Goal: Book appointment/travel/reservation

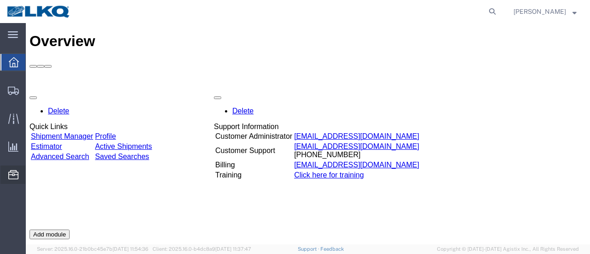
click at [0, 0] on span "Location Appointment" at bounding box center [0, 0] width 0 height 0
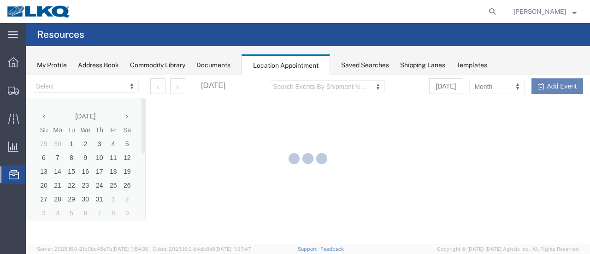
select select "28716"
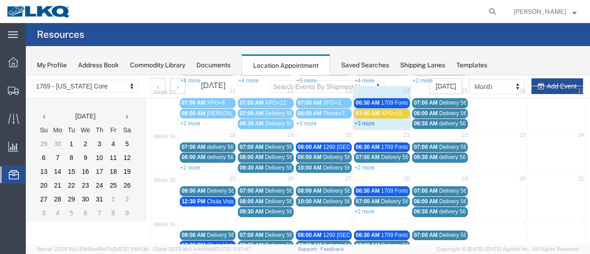
scroll to position [92, 0]
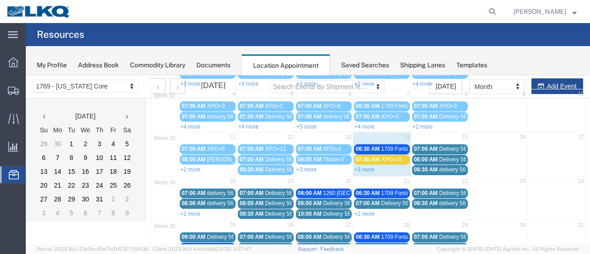
click at [444, 136] on td "15" at bounding box center [440, 138] width 58 height 12
select select "1"
select select
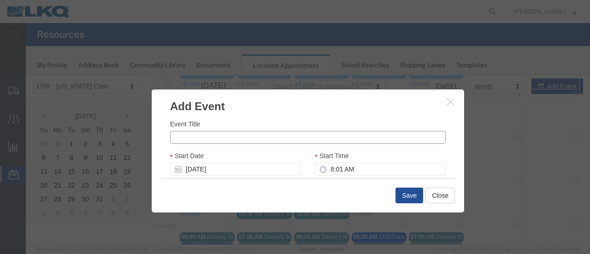
click at [220, 141] on input "Event Title" at bounding box center [308, 137] width 276 height 13
click at [197, 137] on input "XPO=15" at bounding box center [308, 137] width 276 height 13
type input "XPO=4"
drag, startPoint x: 324, startPoint y: 169, endPoint x: 333, endPoint y: 171, distance: 9.0
click at [325, 169] on input "8:01 AM" at bounding box center [380, 169] width 131 height 13
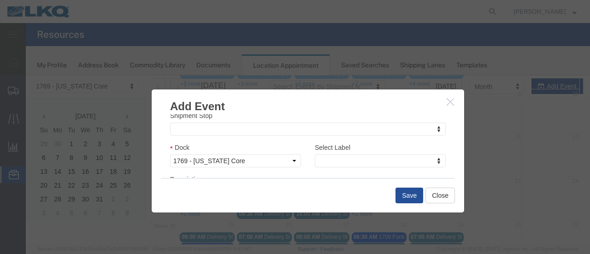
scroll to position [138, 0]
type input "7:01 AM"
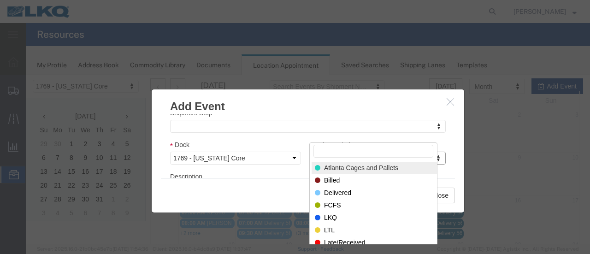
scroll to position [0, 0]
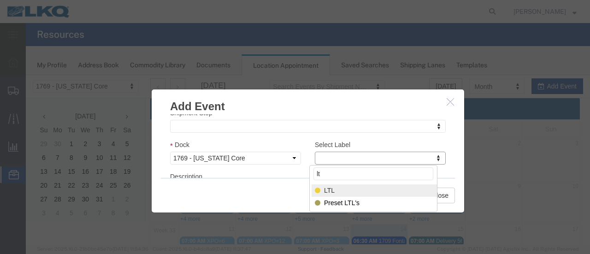
type input "lt"
select select "25"
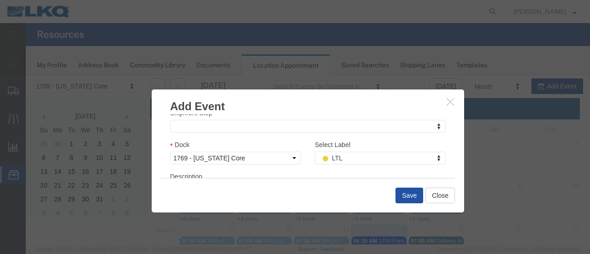
click at [410, 197] on button "Save" at bounding box center [410, 196] width 28 height 16
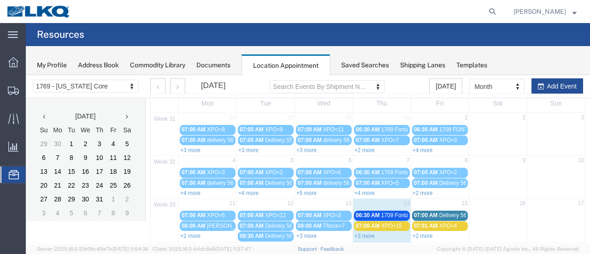
scroll to position [46, 0]
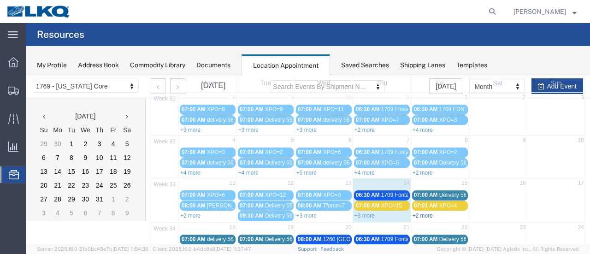
click at [426, 213] on link "+2 more" at bounding box center [423, 216] width 20 height 6
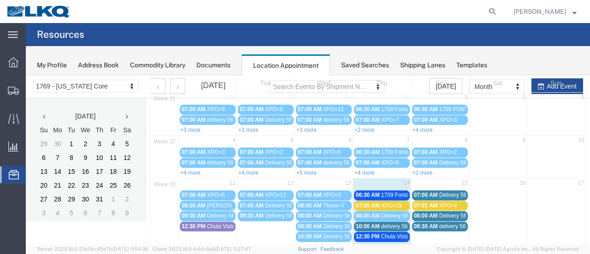
click at [381, 195] on span "1709 Fontana" at bounding box center [398, 195] width 34 height 6
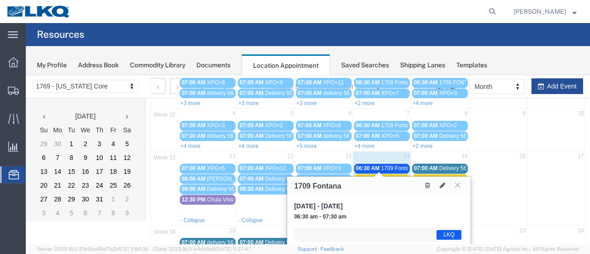
scroll to position [92, 0]
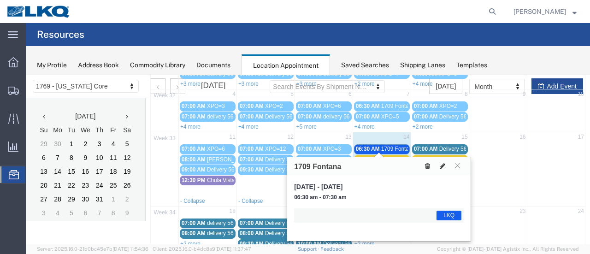
click at [444, 166] on icon at bounding box center [443, 166] width 6 height 6
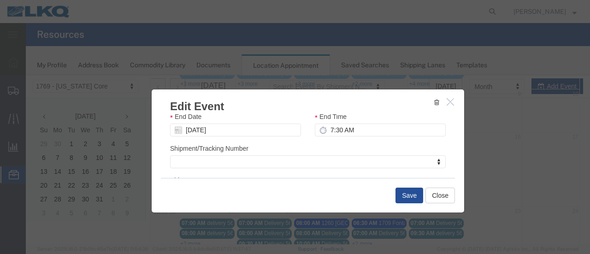
scroll to position [138, 0]
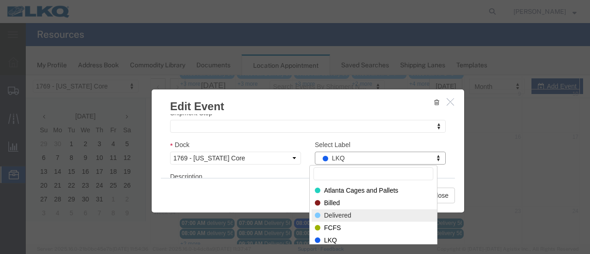
select select "40"
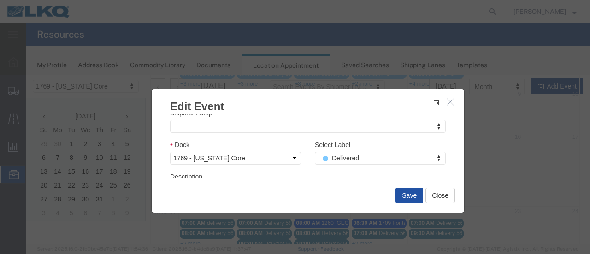
click at [403, 196] on button "Save" at bounding box center [410, 196] width 28 height 16
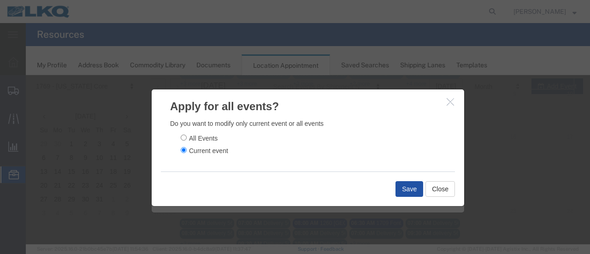
click at [402, 196] on button "Save" at bounding box center [410, 189] width 28 height 16
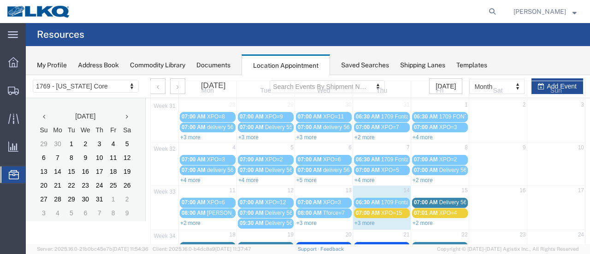
scroll to position [92, 0]
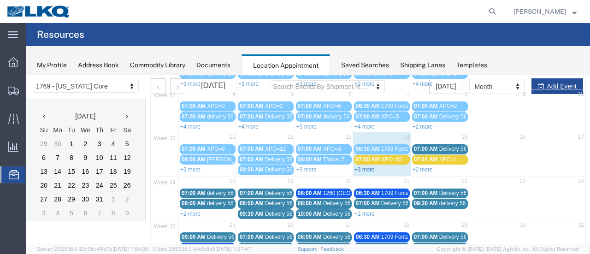
click at [367, 167] on link "+3 more" at bounding box center [365, 169] width 20 height 6
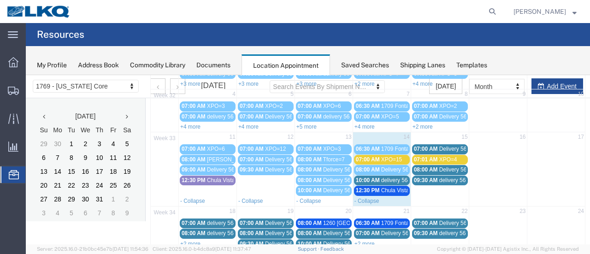
click at [381, 169] on span "Delivery 56137968" at bounding box center [404, 169] width 46 height 6
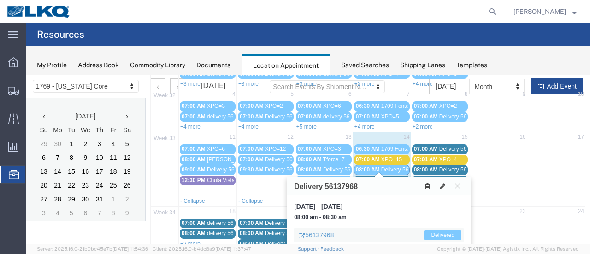
click at [460, 185] on button at bounding box center [457, 186] width 12 height 9
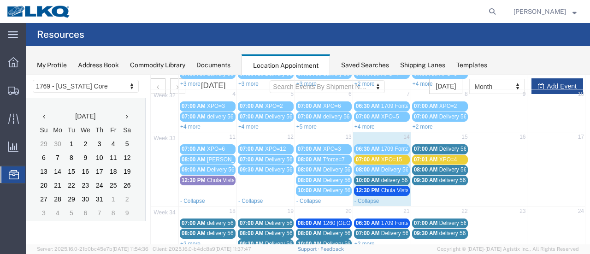
click at [374, 168] on span "08:00 AM" at bounding box center [368, 169] width 24 height 6
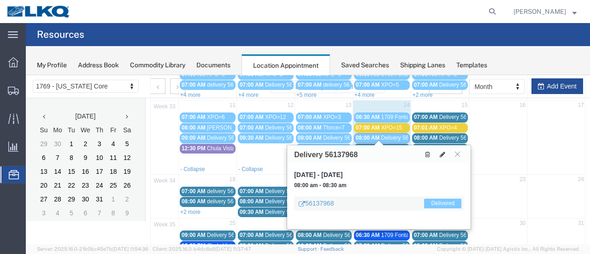
scroll to position [138, 0]
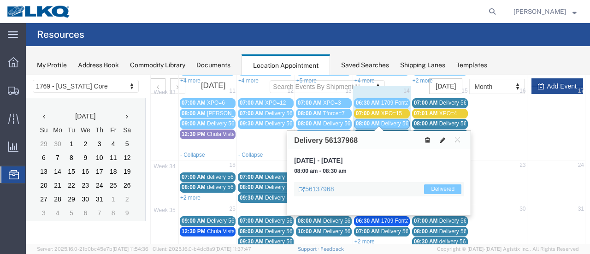
click at [443, 139] on icon at bounding box center [443, 140] width 6 height 6
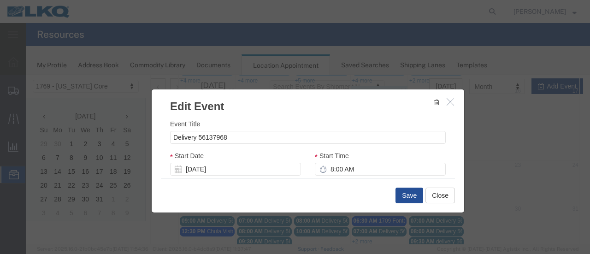
select select
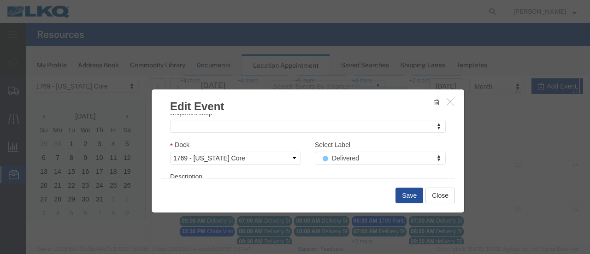
scroll to position [0, 0]
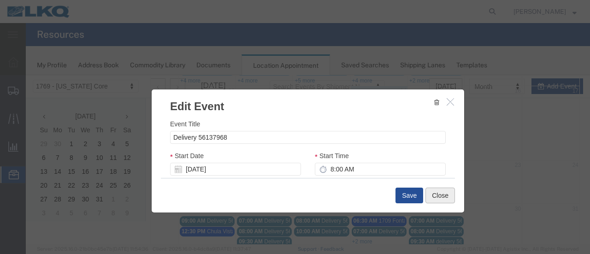
click at [435, 193] on button "Close" at bounding box center [441, 196] width 30 height 16
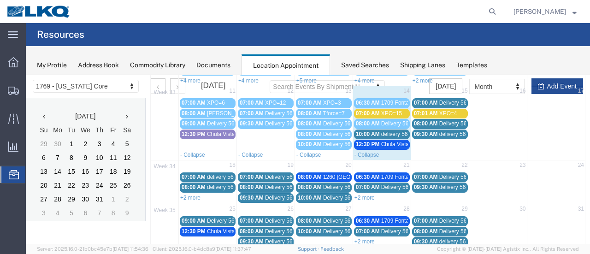
click at [368, 125] on link "08:00 AM Delivery 56137968" at bounding box center [382, 124] width 56 height 10
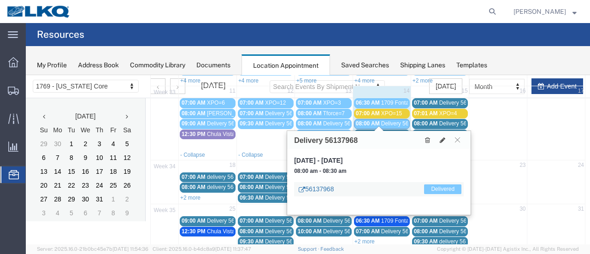
click at [315, 189] on link "56137968" at bounding box center [316, 188] width 35 height 9
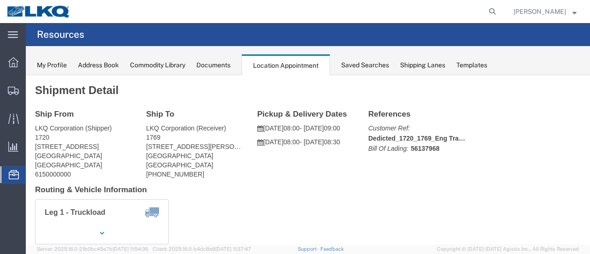
click at [210, 68] on div "Documents" at bounding box center [213, 65] width 34 height 10
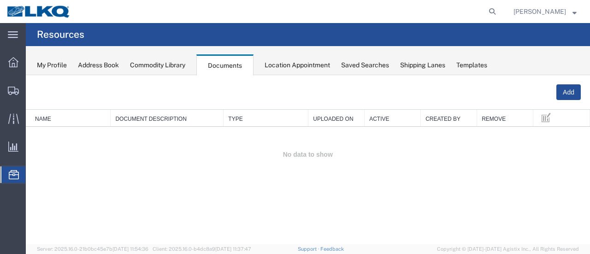
click at [282, 67] on div "Location Appointment" at bounding box center [297, 65] width 65 height 10
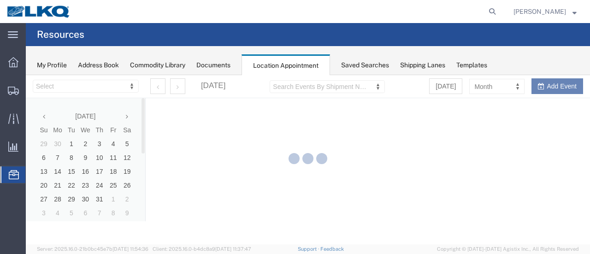
select select "28716"
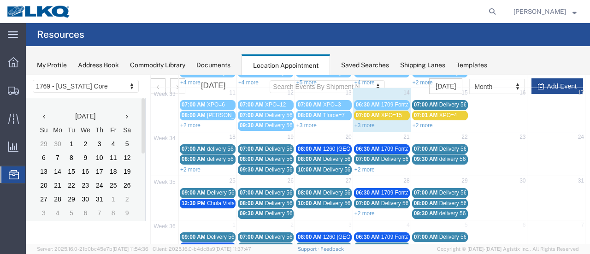
scroll to position [138, 0]
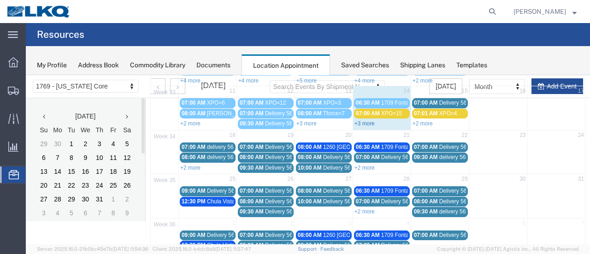
click at [362, 121] on link "+3 more" at bounding box center [365, 123] width 20 height 6
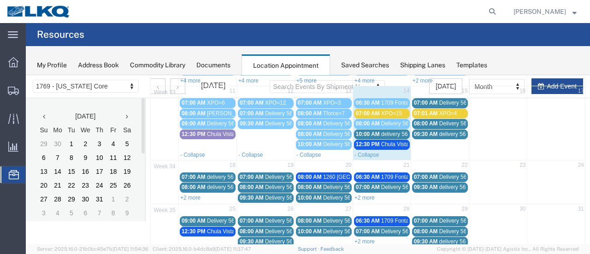
click at [362, 121] on span "08:00 AM" at bounding box center [368, 123] width 24 height 6
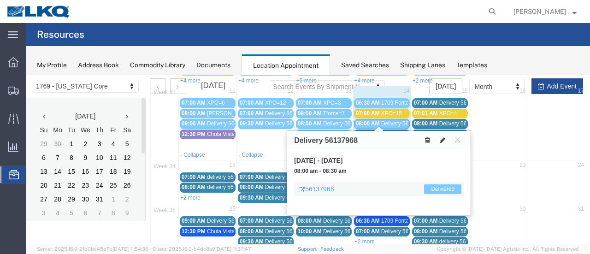
click at [443, 138] on icon at bounding box center [443, 140] width 6 height 6
select select "1"
select select "40"
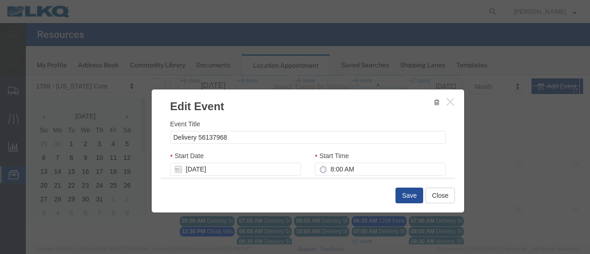
select select
click at [179, 169] on icon at bounding box center [178, 169] width 7 height 7
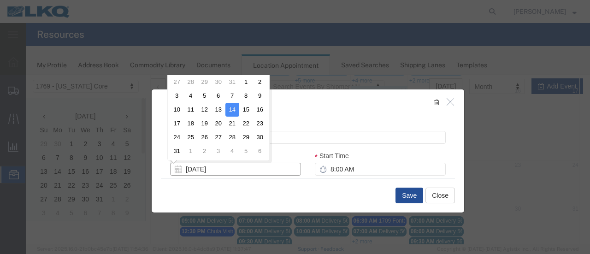
click at [197, 164] on input "[DATE]" at bounding box center [235, 169] width 131 height 13
click at [221, 109] on td "13" at bounding box center [219, 110] width 14 height 14
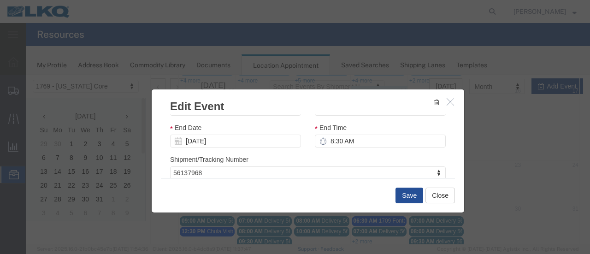
scroll to position [46, 0]
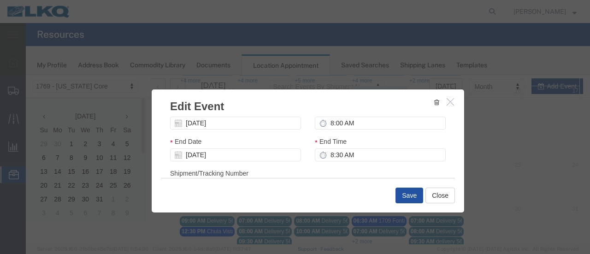
click at [406, 195] on button "Save" at bounding box center [410, 196] width 28 height 16
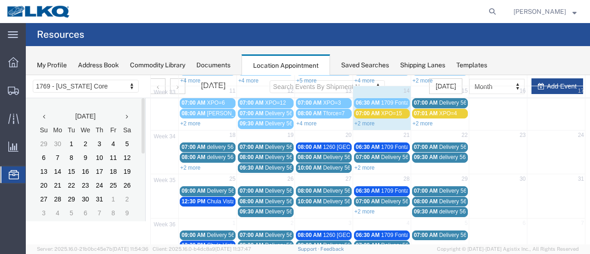
scroll to position [59, 0]
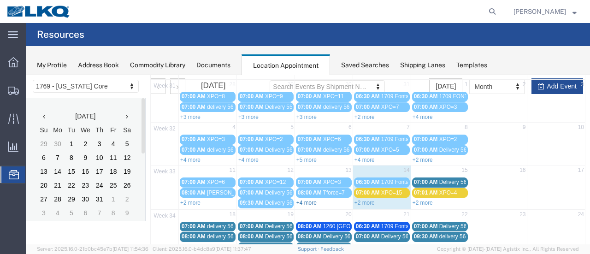
click at [303, 200] on link "+4 more" at bounding box center [307, 203] width 20 height 6
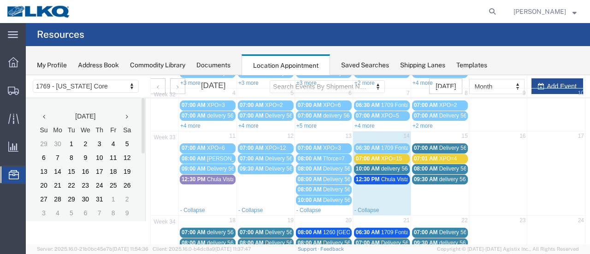
scroll to position [105, 0]
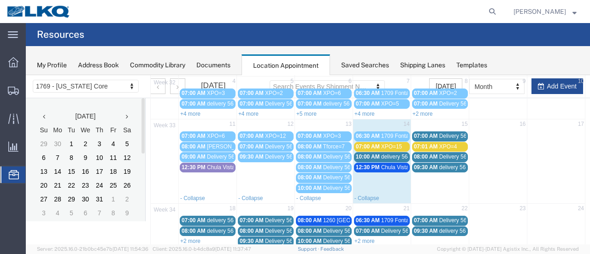
click at [323, 164] on span "Delivery 56124152" at bounding box center [346, 167] width 46 height 6
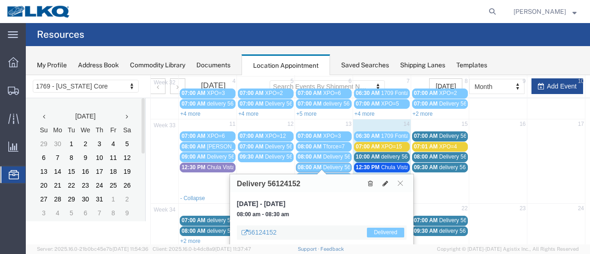
scroll to position [151, 0]
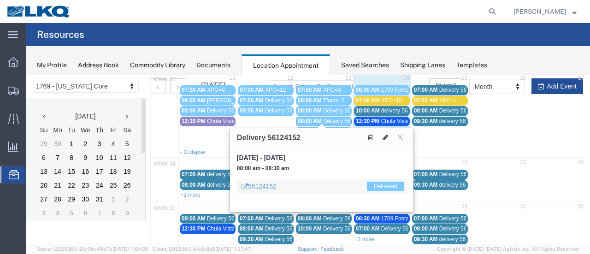
click at [384, 137] on icon at bounding box center [386, 137] width 6 height 6
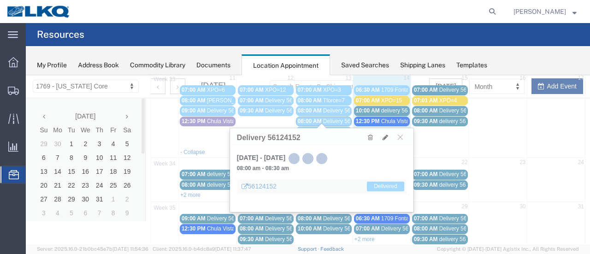
select select "100"
select select "1"
select select "40"
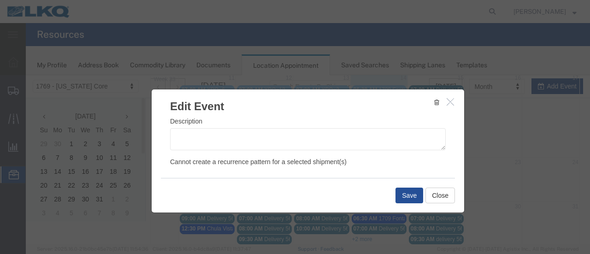
scroll to position [198, 0]
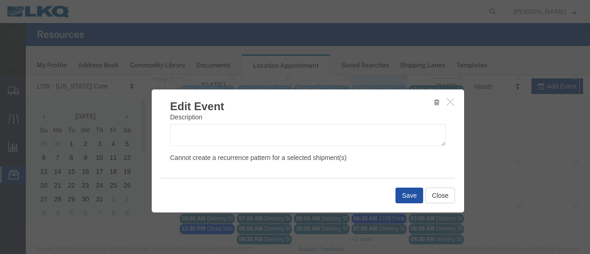
click at [401, 196] on button "Save" at bounding box center [410, 196] width 28 height 16
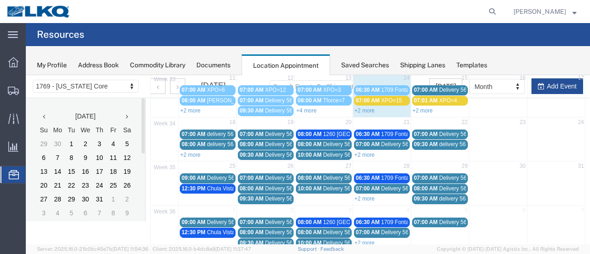
scroll to position [59, 0]
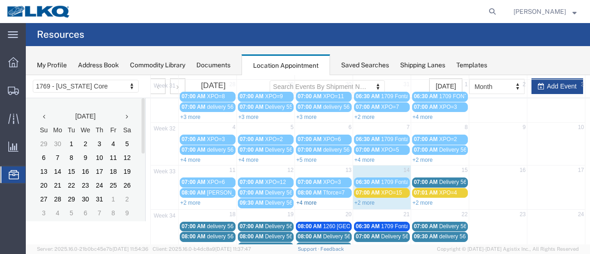
click at [305, 200] on link "+4 more" at bounding box center [307, 203] width 20 height 6
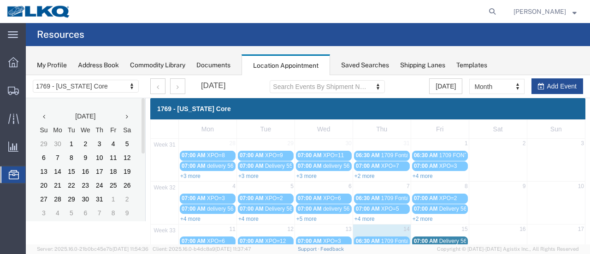
scroll to position [92, 0]
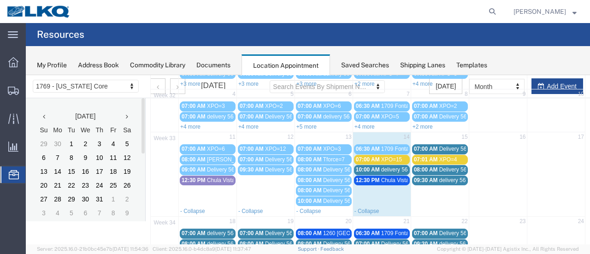
click at [318, 178] on span "08:00 AM" at bounding box center [310, 180] width 24 height 6
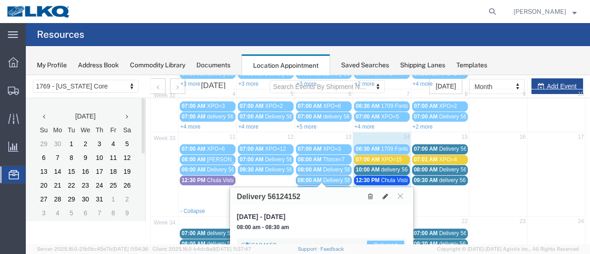
click at [316, 180] on span "08:00 AM" at bounding box center [310, 180] width 24 height 6
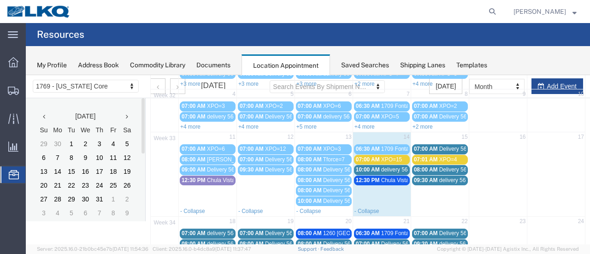
click at [314, 181] on link "08:00 AM Delivery 56124152" at bounding box center [324, 181] width 56 height 10
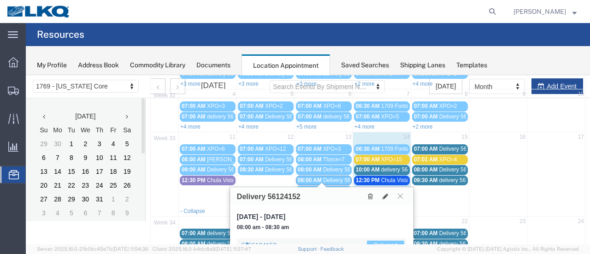
click at [314, 181] on link "08:00 AM Delivery 56124152" at bounding box center [324, 181] width 56 height 10
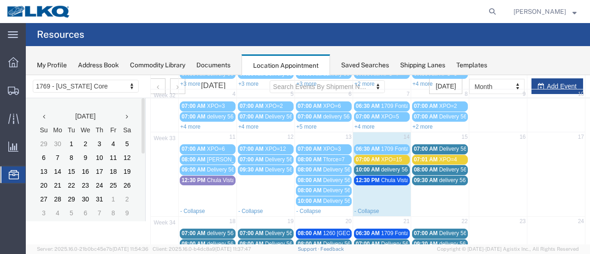
click at [312, 179] on span "08:00 AM" at bounding box center [310, 180] width 24 height 6
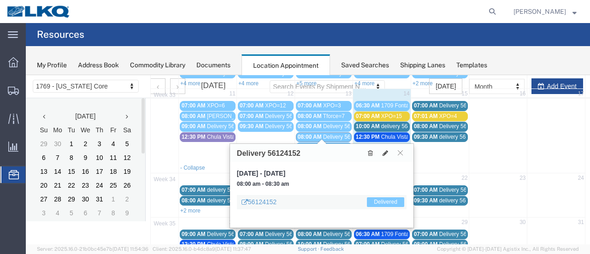
scroll to position [184, 0]
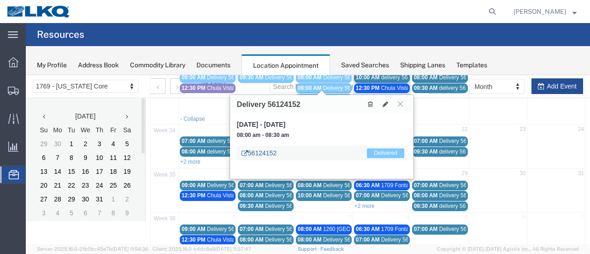
click at [259, 151] on link "56124152" at bounding box center [259, 152] width 35 height 9
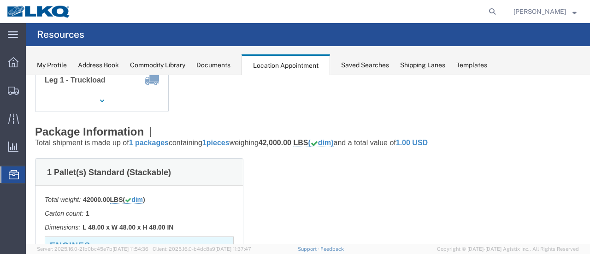
scroll to position [0, 0]
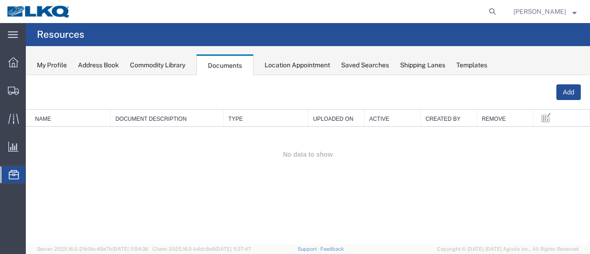
click at [288, 67] on div "Location Appointment" at bounding box center [297, 65] width 65 height 10
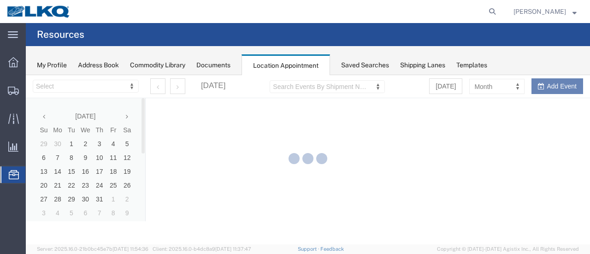
select select "28716"
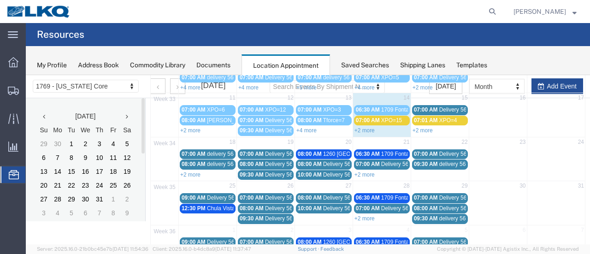
scroll to position [92, 0]
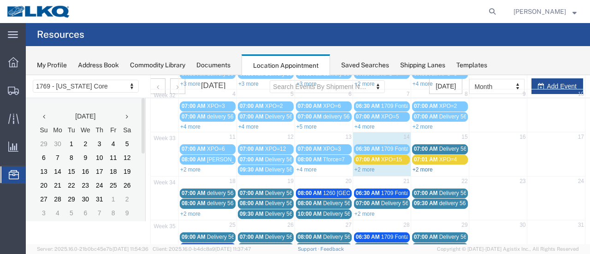
click at [415, 168] on link "+2 more" at bounding box center [423, 169] width 20 height 6
